Goal: Information Seeking & Learning: Find specific page/section

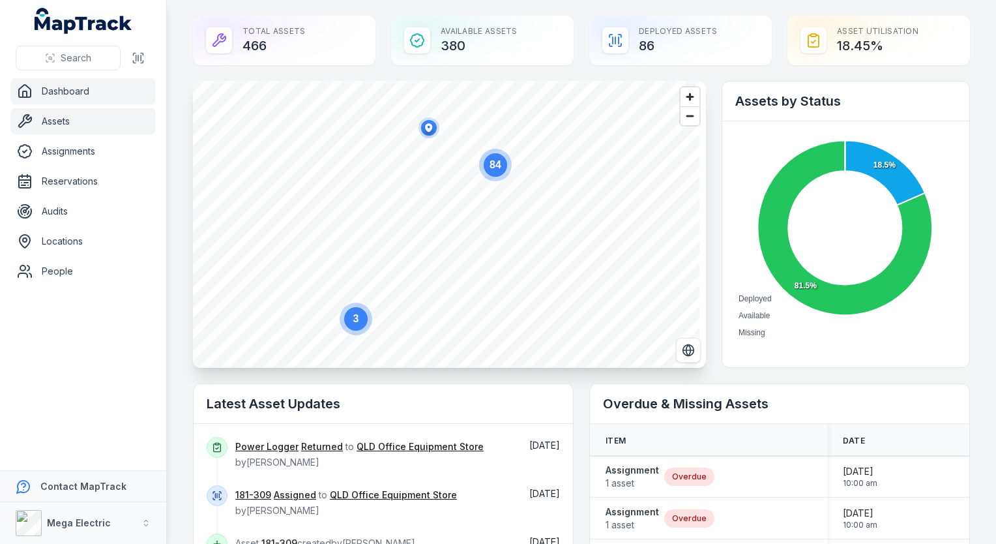
click at [70, 130] on link "Assets" at bounding box center [82, 121] width 145 height 26
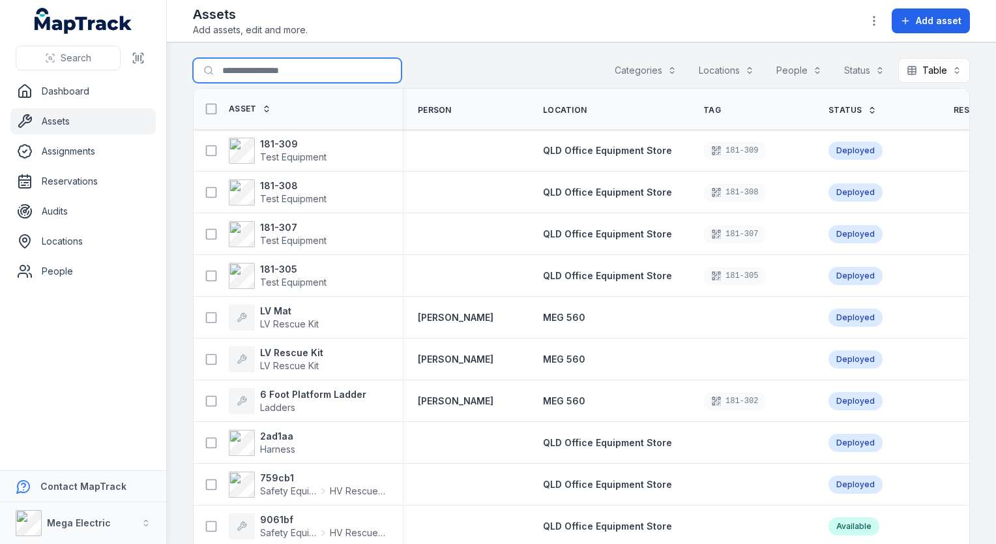
click at [271, 75] on input "Search for assets" at bounding box center [297, 70] width 209 height 25
type input "*****"
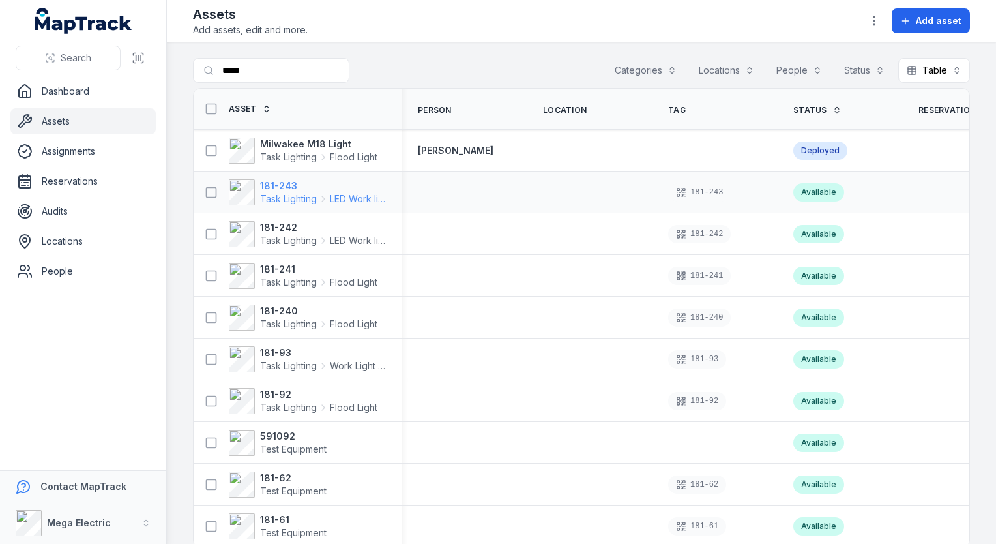
click at [292, 190] on strong "181-243" at bounding box center [323, 185] width 127 height 13
click at [294, 322] on span "Task Lighting" at bounding box center [288, 324] width 57 height 13
click at [293, 284] on span "Task Lighting" at bounding box center [288, 282] width 57 height 13
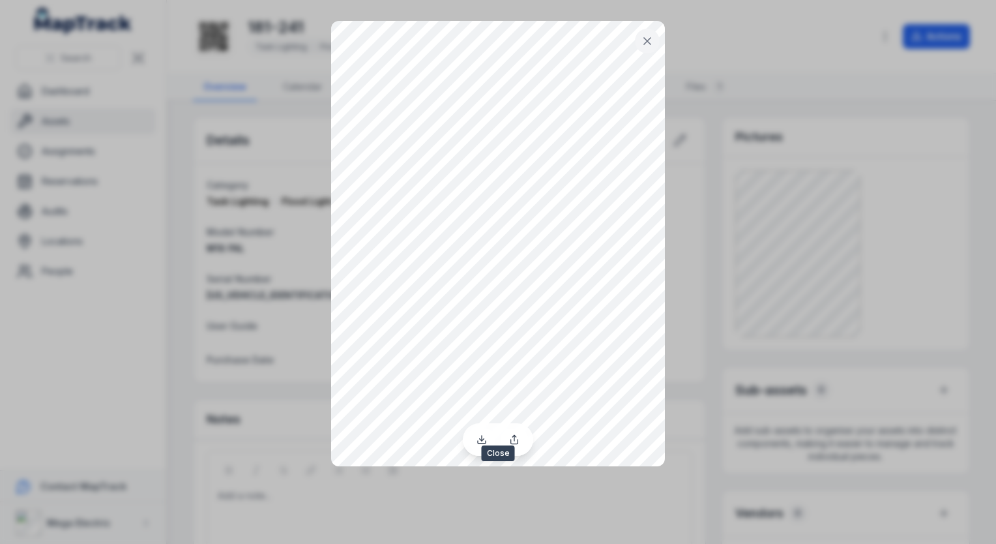
click at [652, 46] on icon at bounding box center [647, 41] width 13 height 13
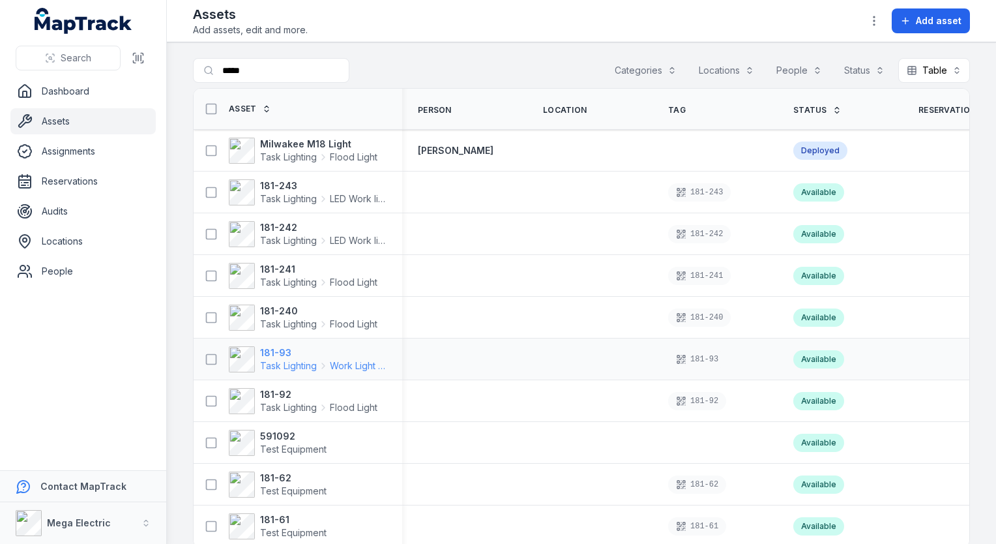
click at [273, 361] on span "Task Lighting" at bounding box center [288, 365] width 57 height 13
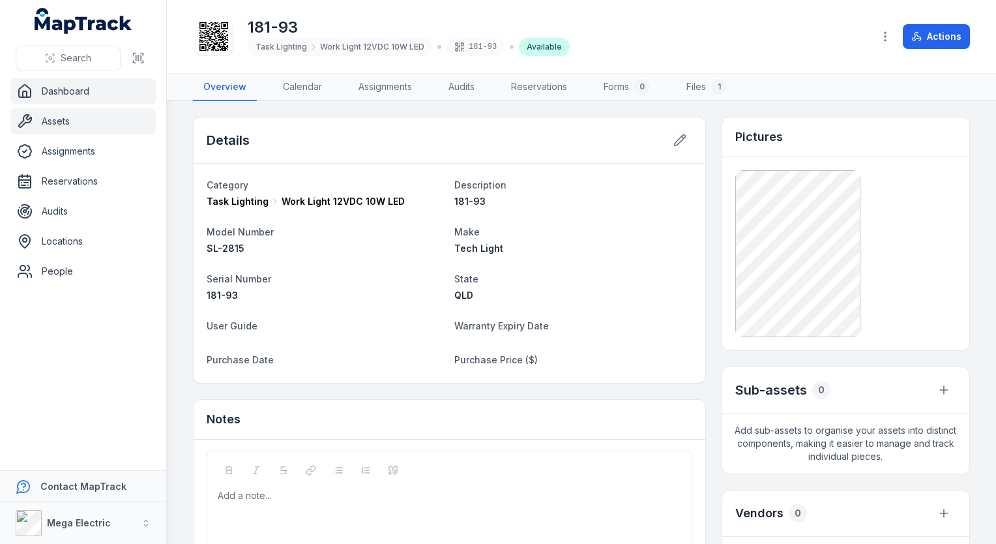
click at [86, 93] on link "Dashboard" at bounding box center [82, 91] width 145 height 26
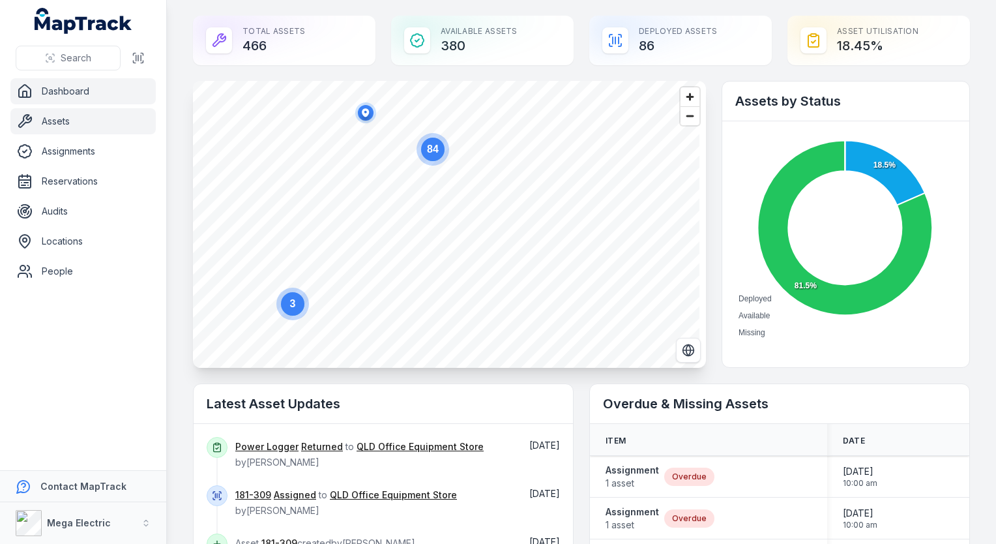
click at [65, 129] on link "Assets" at bounding box center [82, 121] width 145 height 26
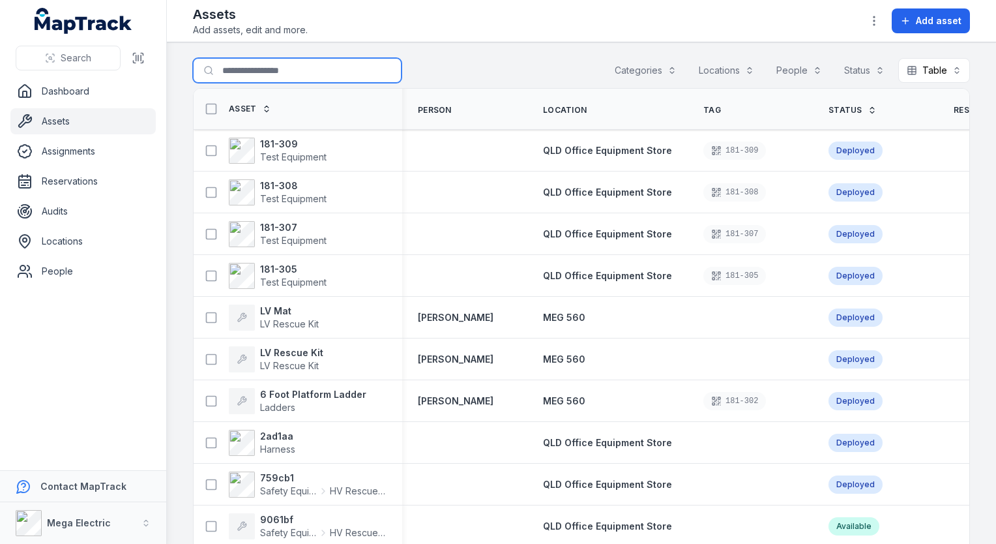
click at [286, 71] on input "Search for assets" at bounding box center [297, 70] width 209 height 25
type input "*****"
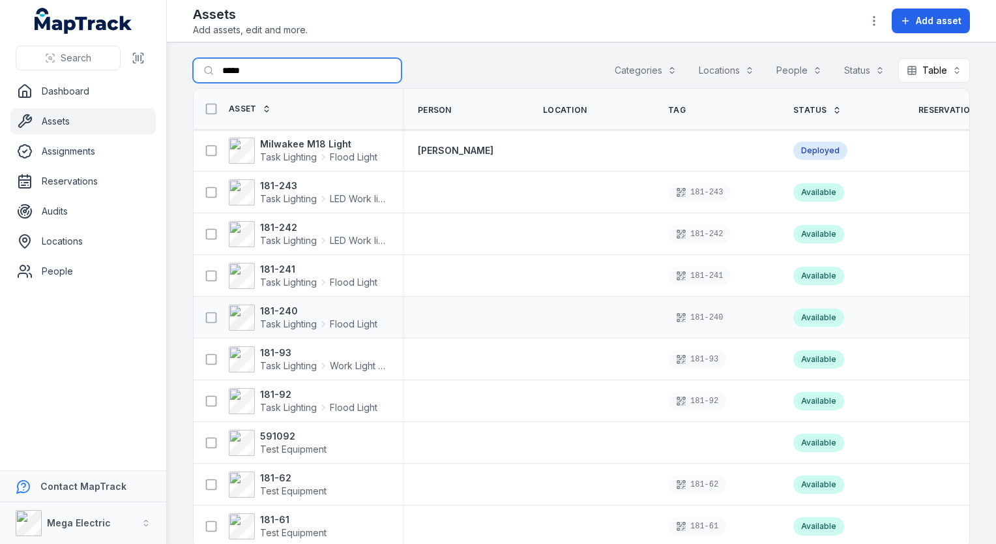
scroll to position [23, 0]
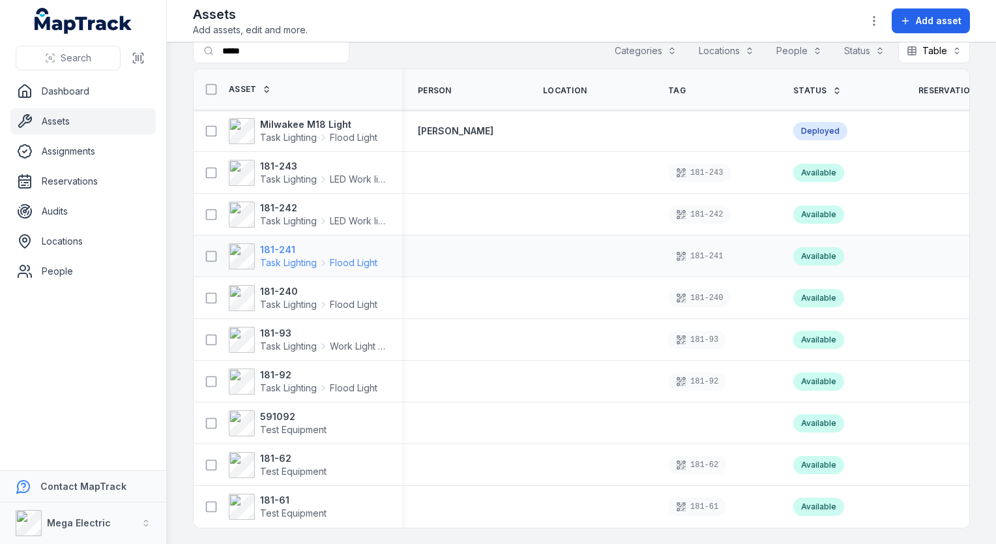
click at [290, 245] on strong "181-241" at bounding box center [318, 249] width 117 height 13
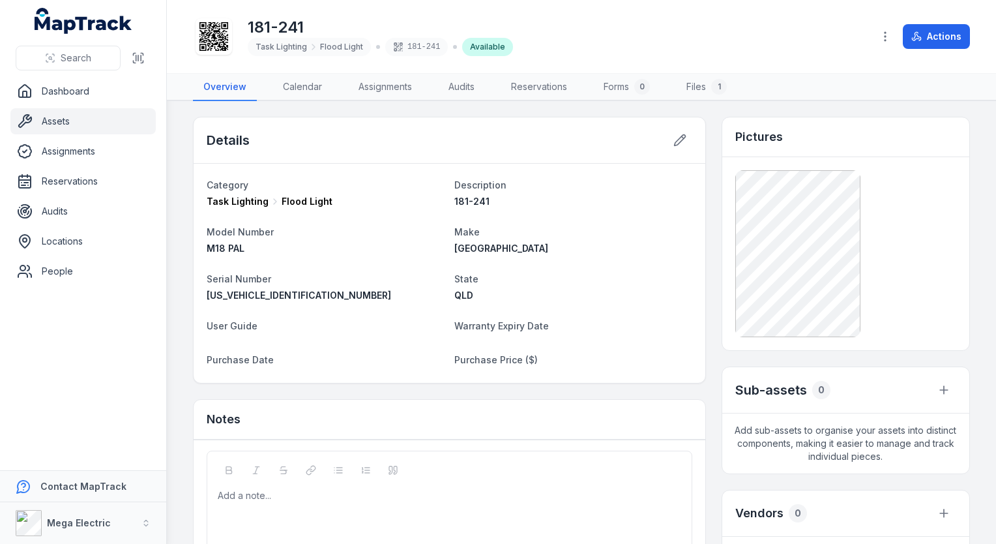
click at [57, 125] on link "Assets" at bounding box center [82, 121] width 145 height 26
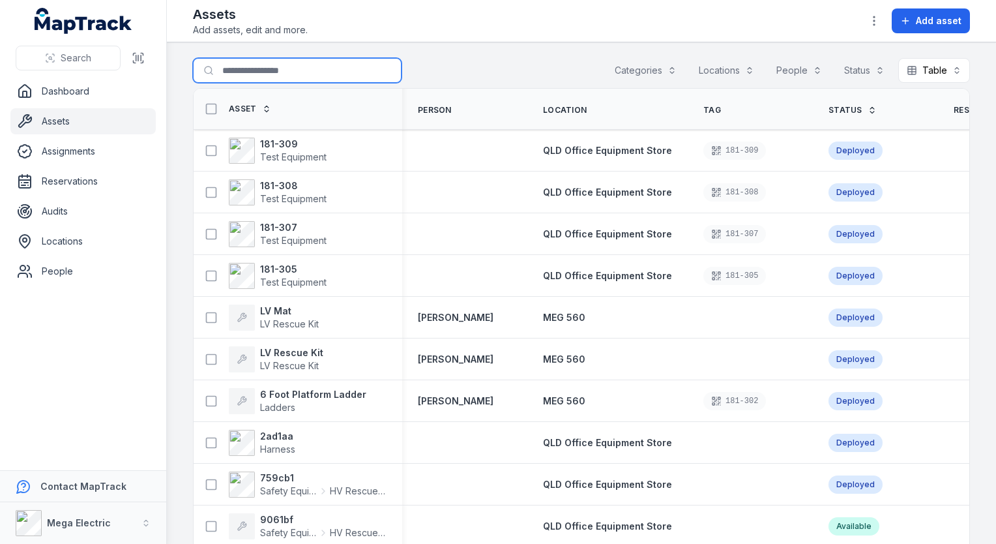
click at [246, 69] on input "Search for assets" at bounding box center [297, 70] width 209 height 25
type input "*****"
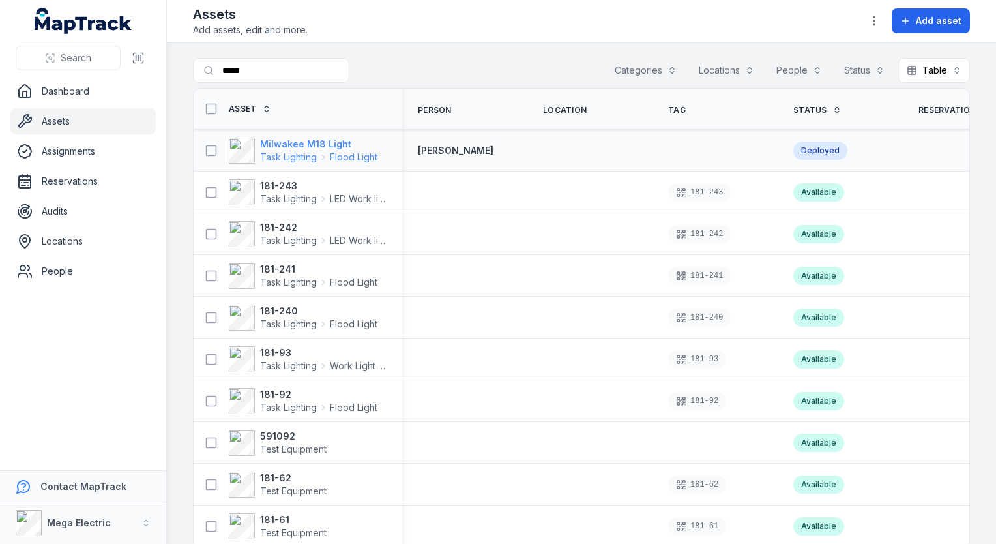
click at [303, 143] on strong "Milwakee M18 Light" at bounding box center [318, 144] width 117 height 13
click at [280, 192] on span "Task Lighting" at bounding box center [288, 198] width 57 height 13
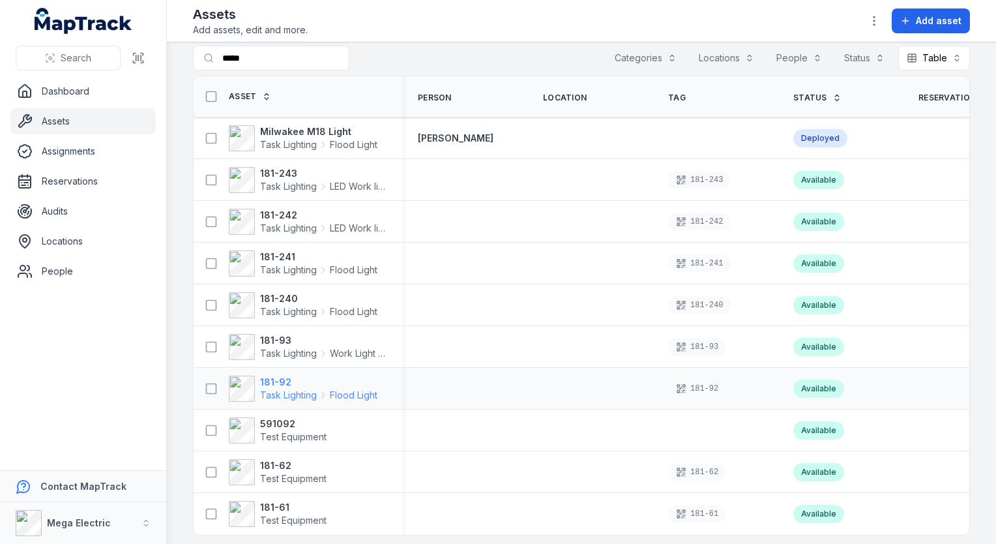
scroll to position [23, 0]
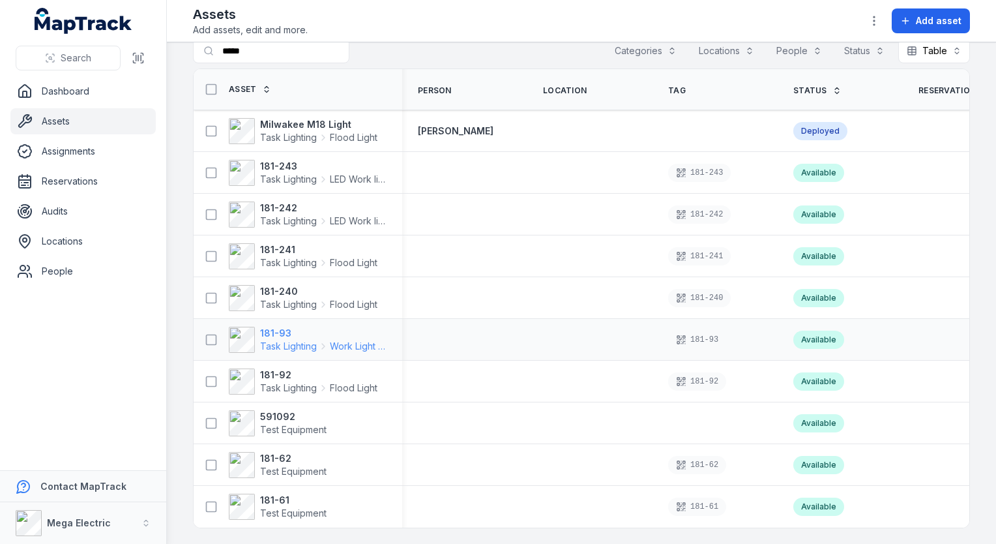
click at [282, 333] on strong "181-93" at bounding box center [323, 333] width 127 height 13
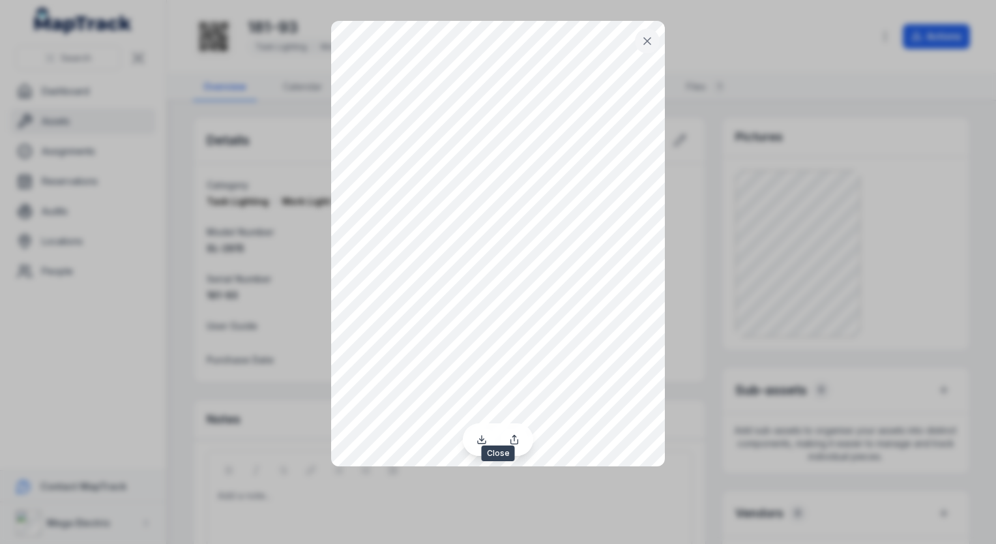
click at [647, 44] on icon at bounding box center [647, 41] width 13 height 13
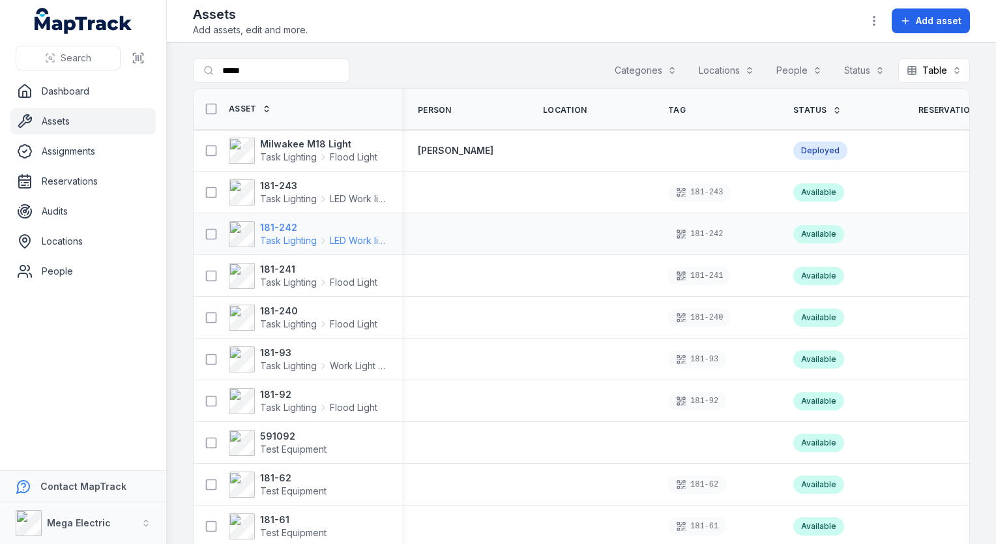
click at [275, 236] on span "Task Lighting" at bounding box center [288, 240] width 57 height 13
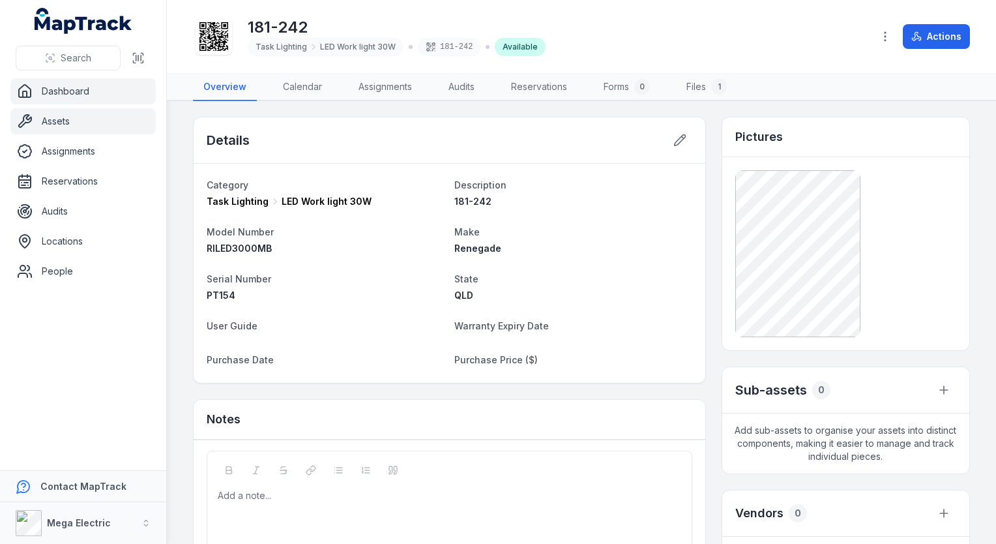
click at [58, 97] on link "Dashboard" at bounding box center [82, 91] width 145 height 26
